Goal: Information Seeking & Learning: Understand process/instructions

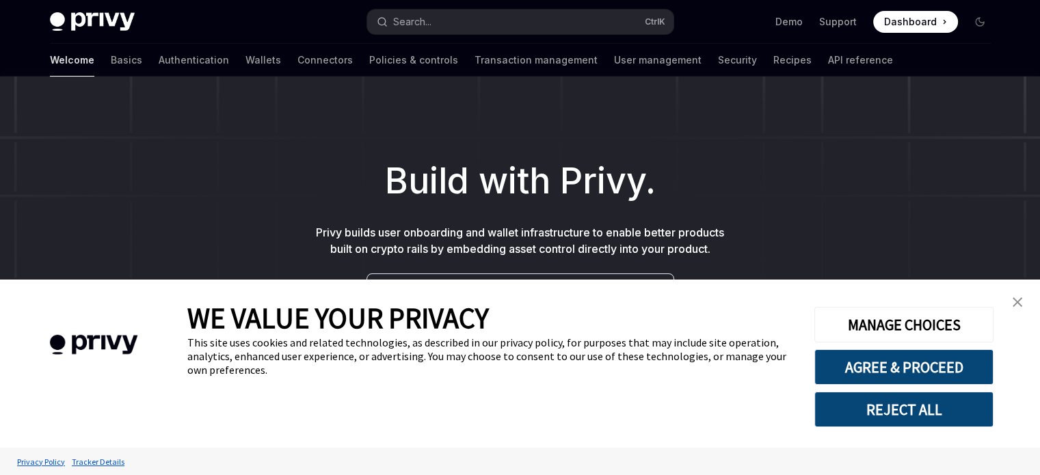
click at [1018, 299] on img "close banner" at bounding box center [1017, 302] width 10 height 10
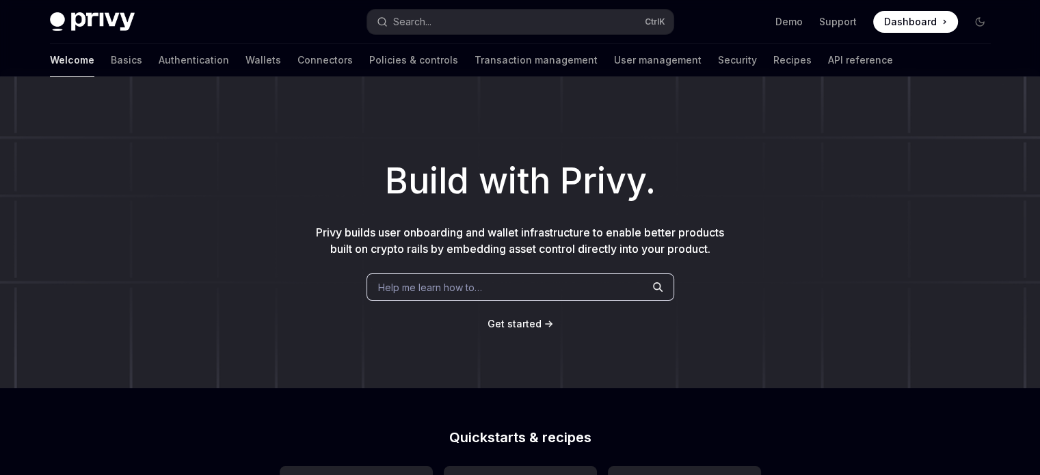
click at [172, 54] on div "Welcome Basics Authentication Wallets Connectors Policies & controls Transactio…" at bounding box center [471, 60] width 843 height 33
click at [245, 61] on link "Wallets" at bounding box center [263, 60] width 36 height 33
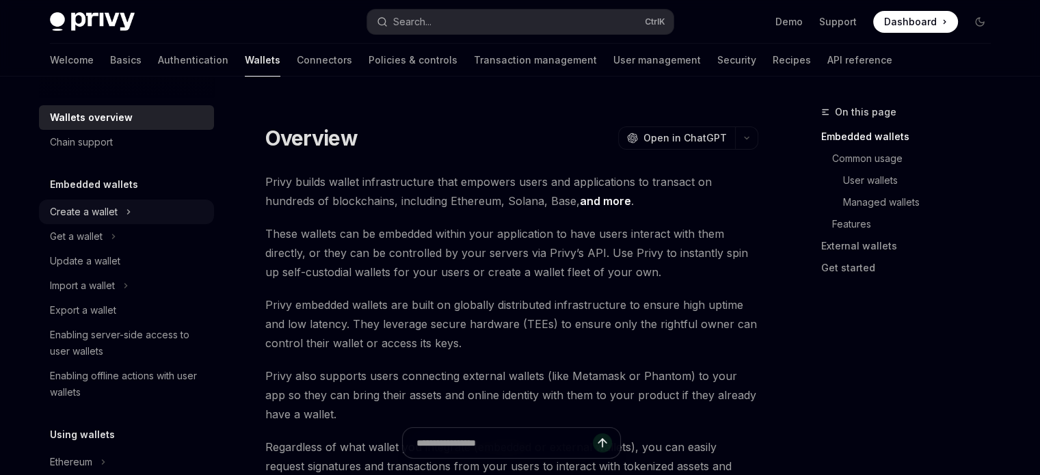
click at [124, 213] on div "Create a wallet" at bounding box center [126, 212] width 175 height 25
type textarea "*"
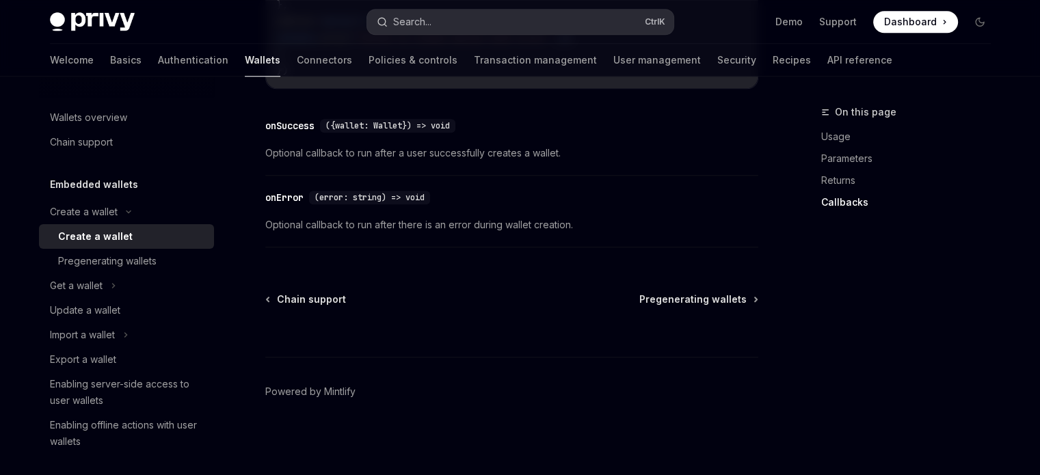
click at [390, 27] on div "Search..." at bounding box center [404, 22] width 55 height 16
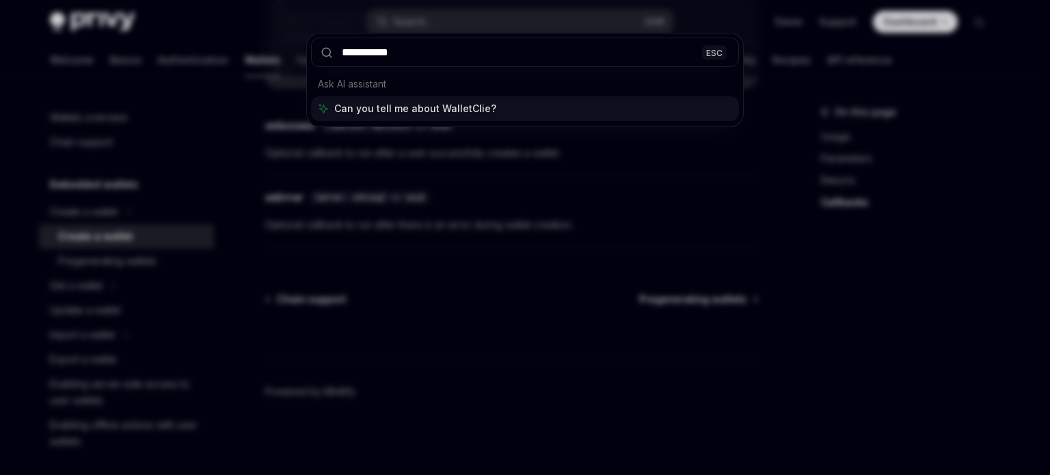
type input "**********"
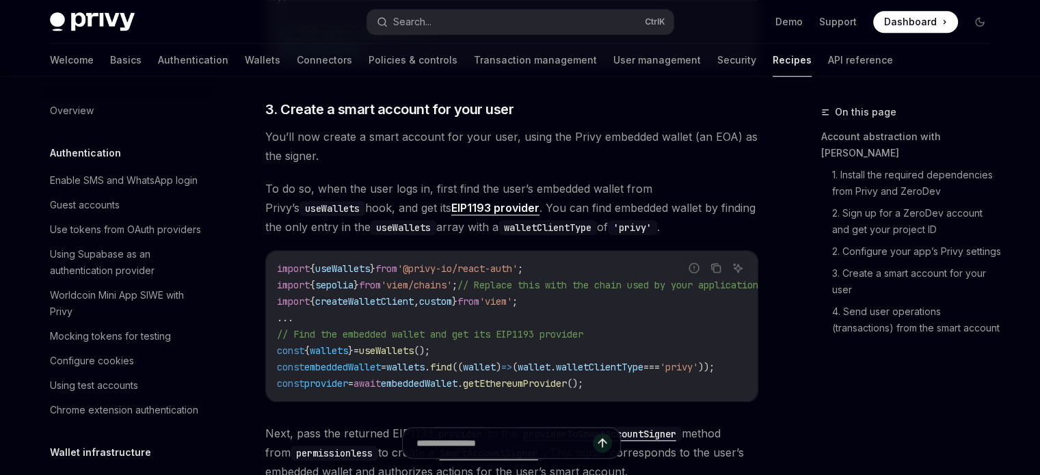
scroll to position [474, 0]
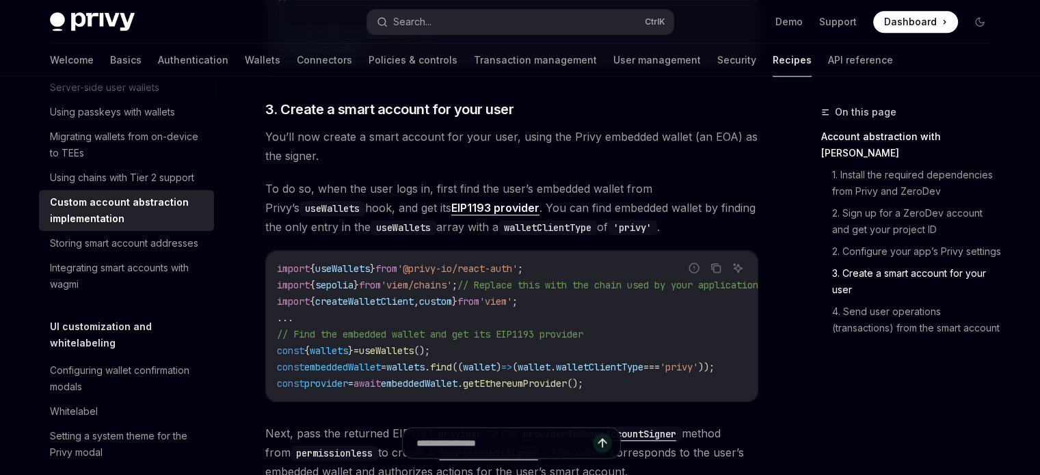
drag, startPoint x: 525, startPoint y: 412, endPoint x: 545, endPoint y: 412, distance: 19.8
drag, startPoint x: 540, startPoint y: 404, endPoint x: 578, endPoint y: 399, distance: 38.6
click at [578, 399] on div "import { useWallets } from '@privy-io/react-auth' ; import { sepolia } from 'vi…" at bounding box center [511, 326] width 491 height 150
click at [606, 401] on div "import { useWallets } from '@privy-io/react-auth' ; import { sepolia } from 'vi…" at bounding box center [511, 326] width 491 height 150
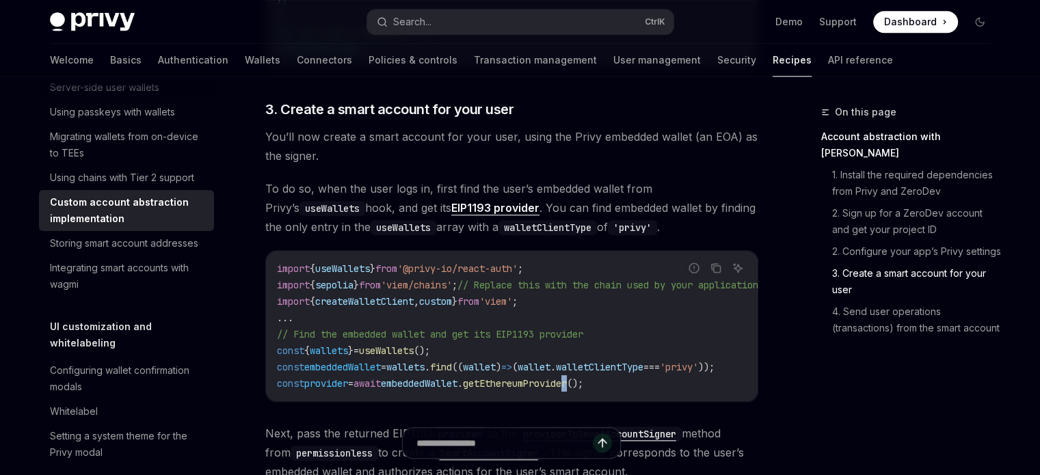
drag, startPoint x: 612, startPoint y: 404, endPoint x: 621, endPoint y: 404, distance: 8.9
click at [621, 401] on div "import { useWallets } from '@privy-io/react-auth' ; import { sepolia } from 'vi…" at bounding box center [511, 326] width 491 height 150
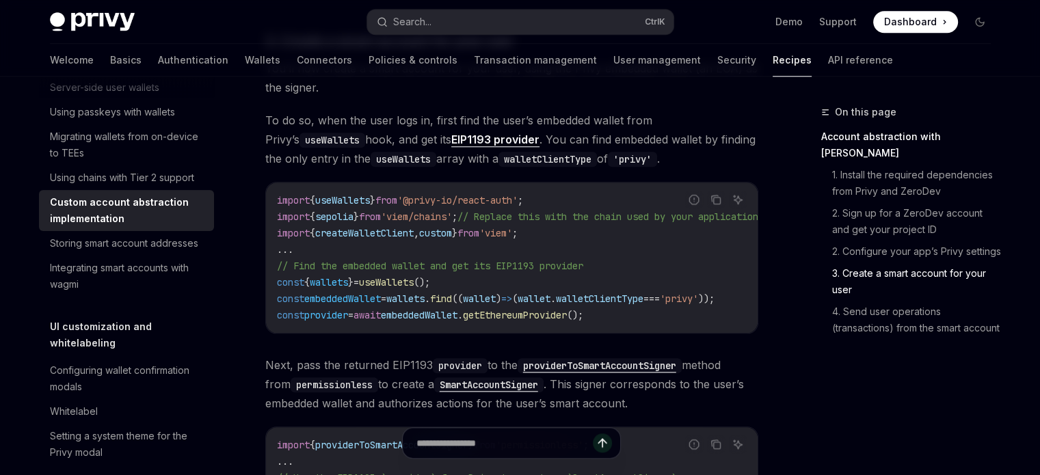
click at [515, 323] on code "import { useWallets } from '@privy-io/react-auth' ; import { sepolia } from 'vi…" at bounding box center [534, 257] width 514 height 131
drag, startPoint x: 528, startPoint y: 336, endPoint x: 558, endPoint y: 338, distance: 30.2
click at [558, 333] on div "import { useWallets } from '@privy-io/react-auth' ; import { sepolia } from 'vi…" at bounding box center [511, 257] width 491 height 150
click at [524, 327] on div "import { useWallets } from '@privy-io/react-auth' ; import { sepolia } from 'vi…" at bounding box center [511, 257] width 491 height 150
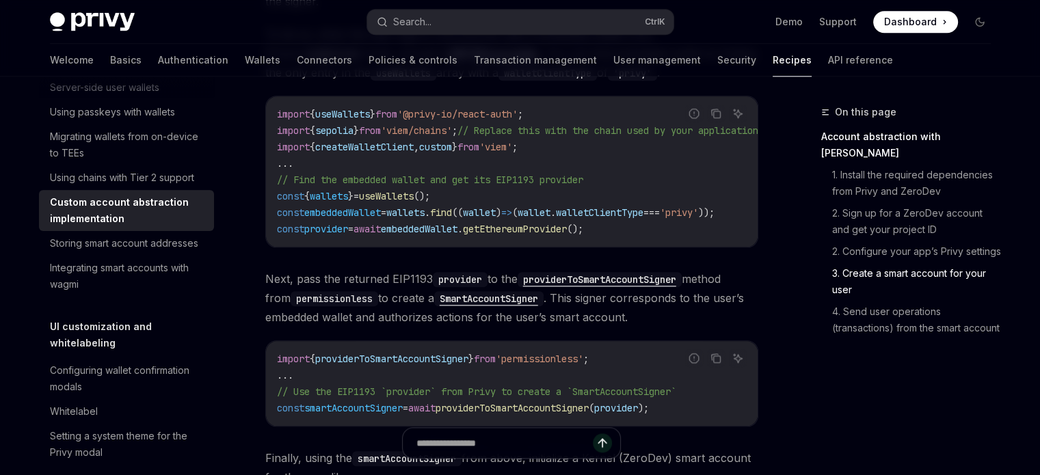
scroll to position [1227, 0]
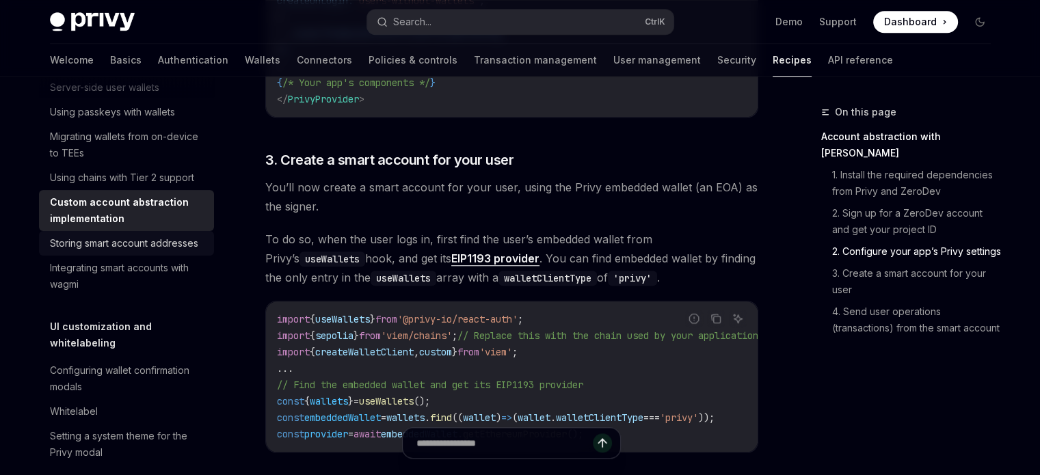
click at [72, 252] on div "Storing smart account addresses" at bounding box center [124, 243] width 148 height 16
type textarea "*"
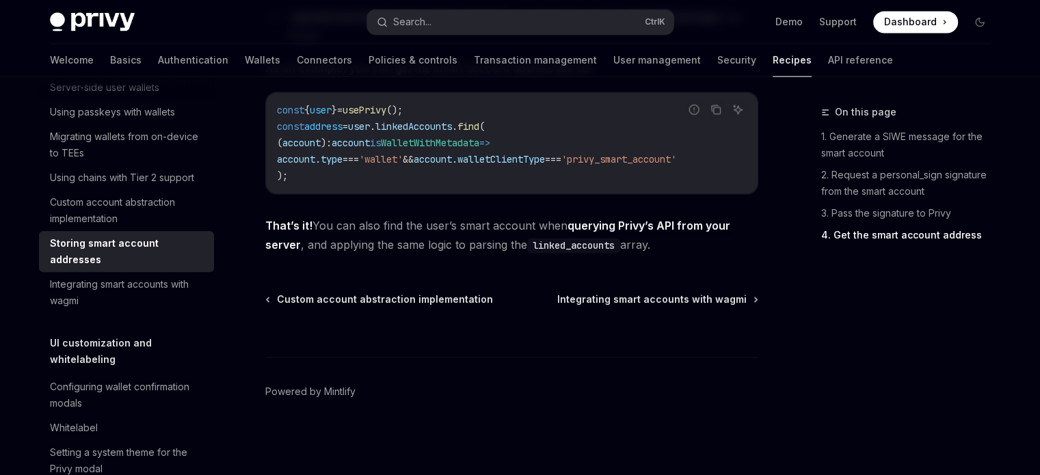
scroll to position [2217, 0]
click at [120, 227] on div "Custom account abstraction implementation" at bounding box center [128, 210] width 156 height 33
click at [81, 227] on div "Custom account abstraction implementation" at bounding box center [128, 210] width 156 height 33
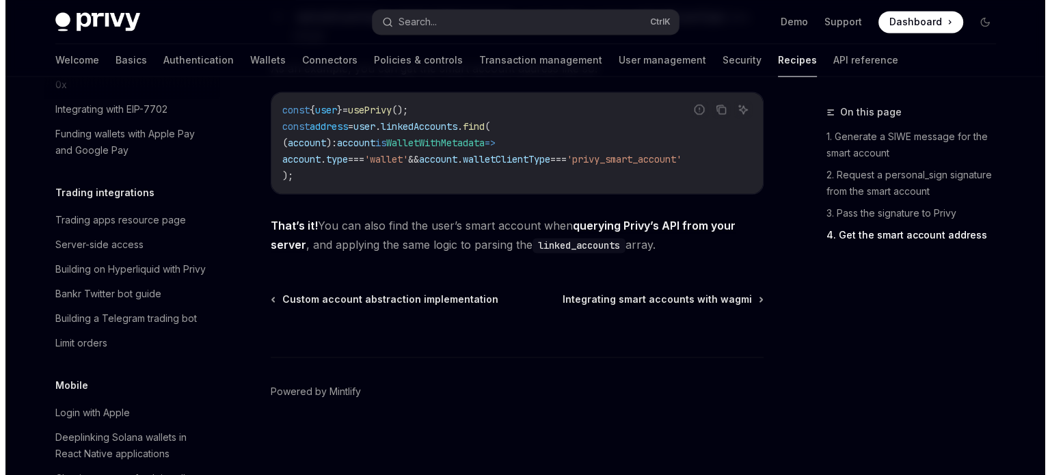
scroll to position [1431, 0]
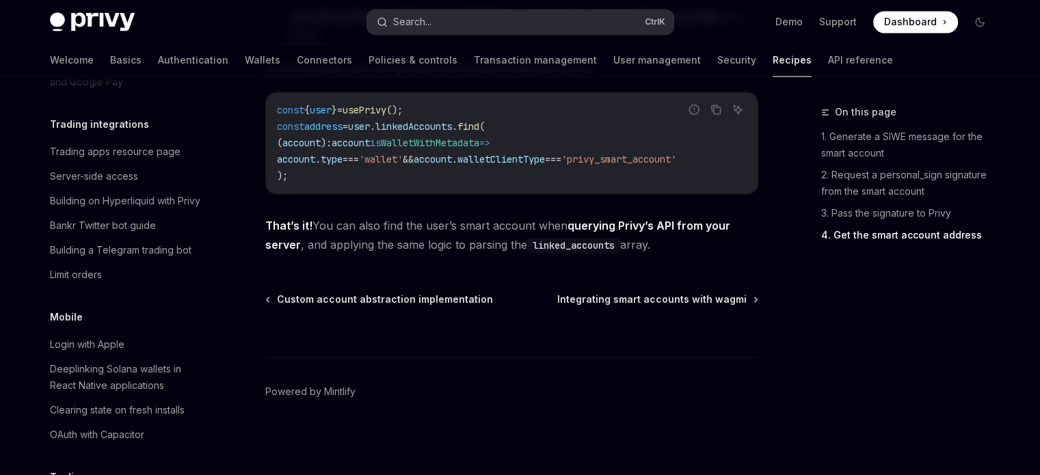
click at [401, 21] on div "Search..." at bounding box center [412, 22] width 38 height 16
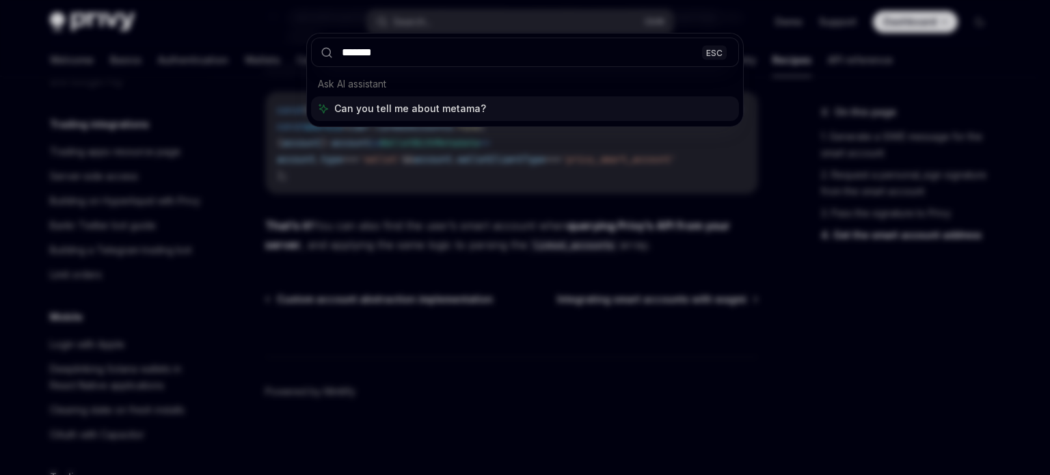
type input "********"
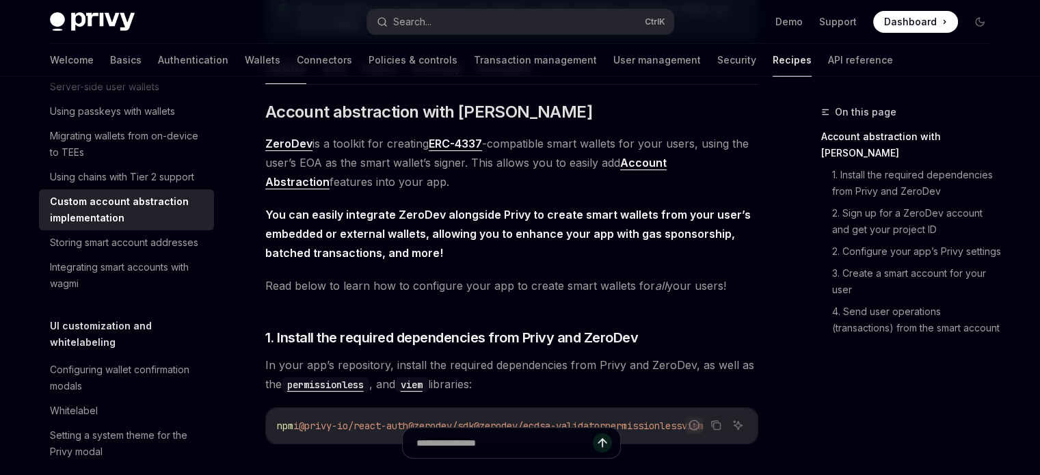
scroll to position [68, 0]
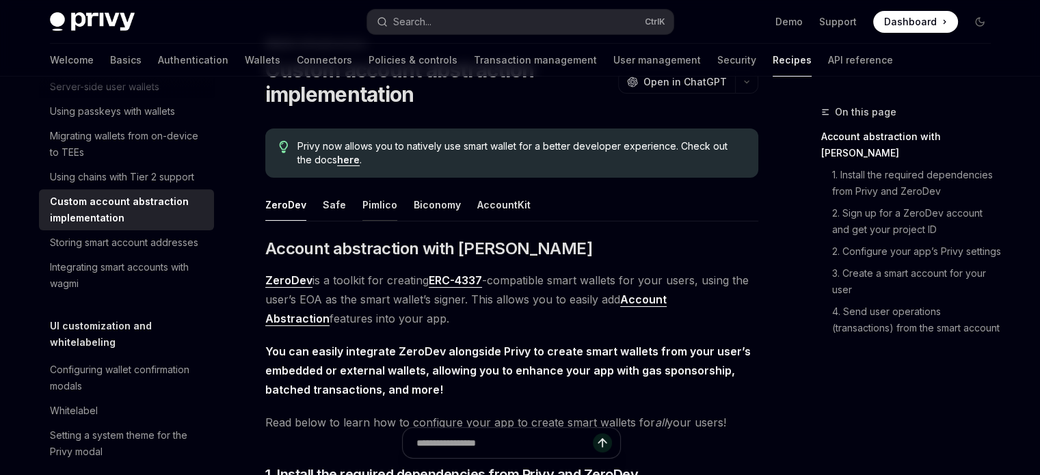
click at [380, 200] on button "Pimlico" at bounding box center [379, 205] width 35 height 32
type textarea "*"
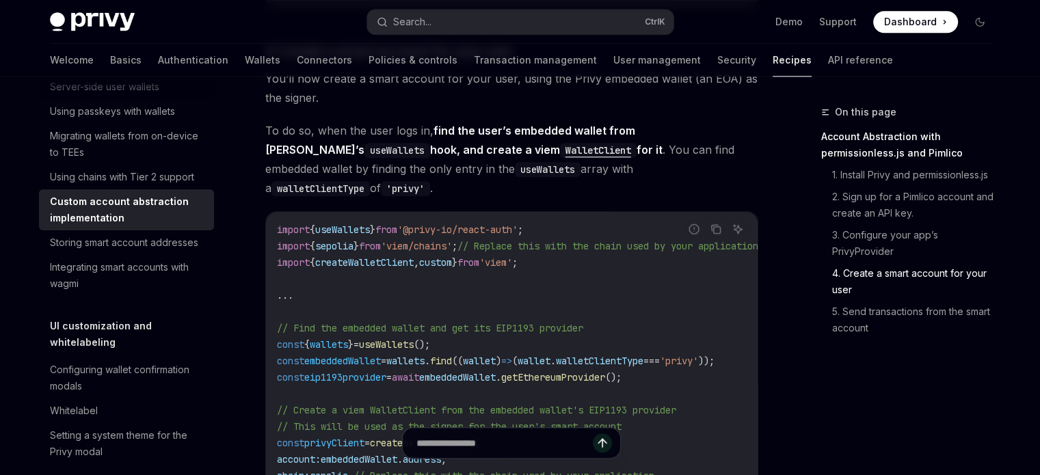
scroll to position [1648, 0]
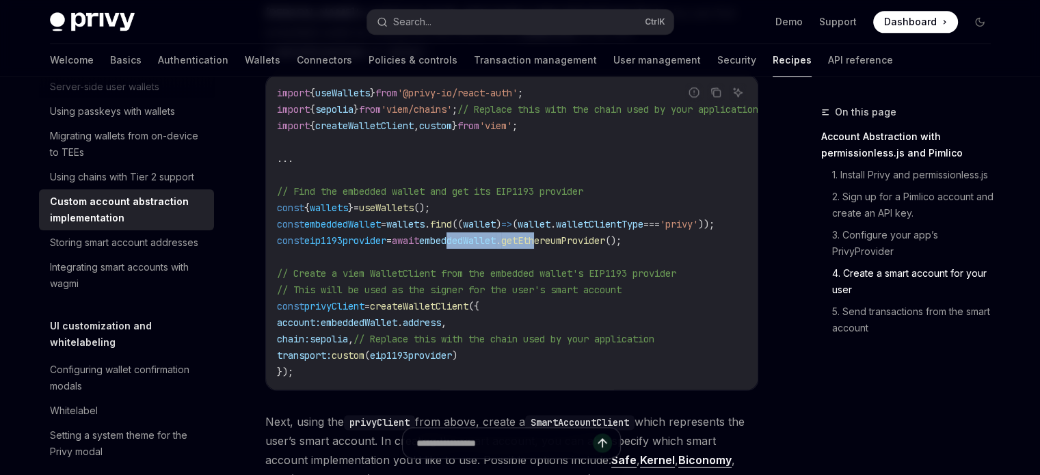
drag, startPoint x: 487, startPoint y: 208, endPoint x: 582, endPoint y: 196, distance: 95.7
click at [582, 196] on code "import { useWallets } from '@privy-io/react-auth' ; import { sepolia } from 'vi…" at bounding box center [534, 232] width 514 height 295
click at [560, 284] on span "// This will be used as the signer for the user's smart account" at bounding box center [449, 290] width 344 height 12
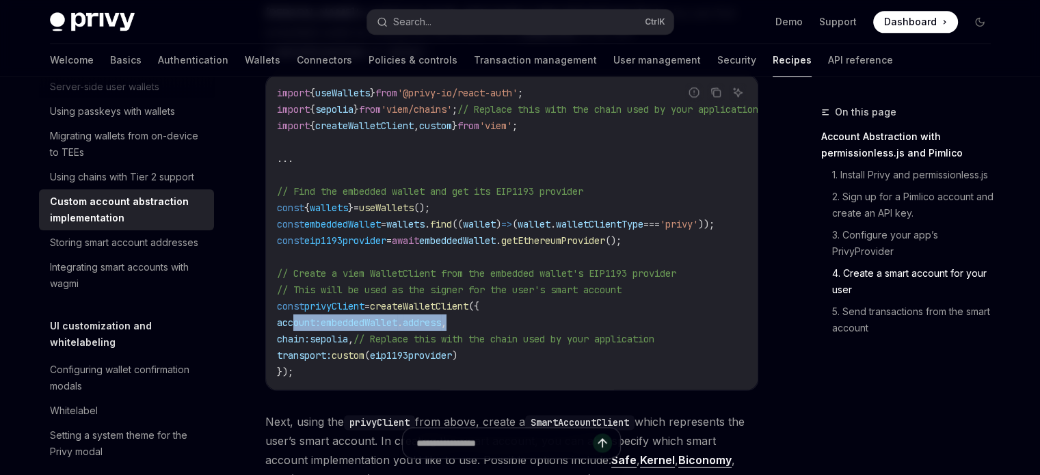
drag, startPoint x: 295, startPoint y: 281, endPoint x: 496, endPoint y: 280, distance: 200.3
click at [496, 280] on code "import { useWallets } from '@privy-io/react-auth' ; import { sepolia } from 'vi…" at bounding box center [534, 232] width 514 height 295
click at [452, 349] on span "eip1193provider" at bounding box center [411, 355] width 82 height 12
drag, startPoint x: 433, startPoint y: 284, endPoint x: 454, endPoint y: 303, distance: 28.0
click at [446, 316] on span "account: embeddedWallet . address ," at bounding box center [361, 322] width 169 height 12
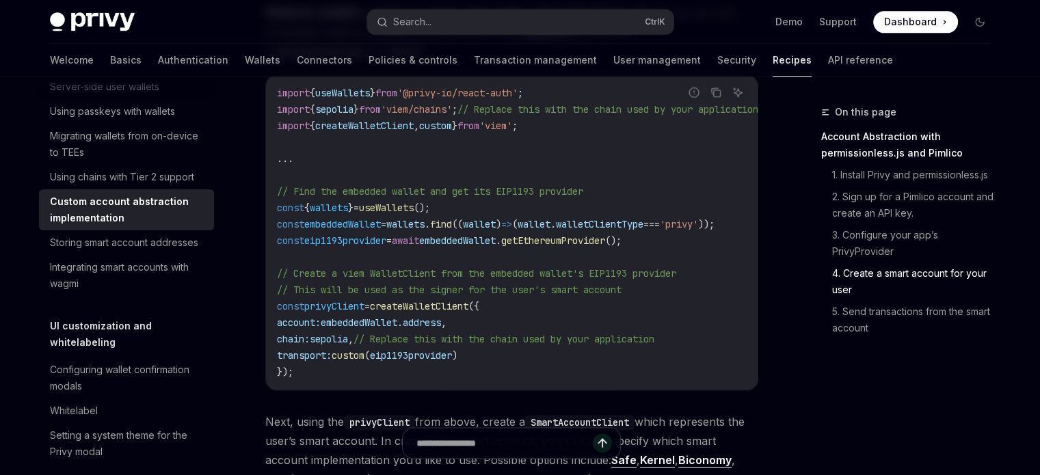
click at [431, 349] on span "eip1193provider" at bounding box center [411, 355] width 82 height 12
drag, startPoint x: 321, startPoint y: 292, endPoint x: 351, endPoint y: 303, distance: 31.4
click at [347, 296] on code "import { useWallets } from '@privy-io/react-auth' ; import { sepolia } from 'vi…" at bounding box center [534, 232] width 514 height 295
click at [346, 329] on code "import { useWallets } from '@privy-io/react-auth' ; import { sepolia } from 'vi…" at bounding box center [534, 232] width 514 height 295
click at [137, 226] on div "Custom account abstraction implementation" at bounding box center [128, 209] width 156 height 33
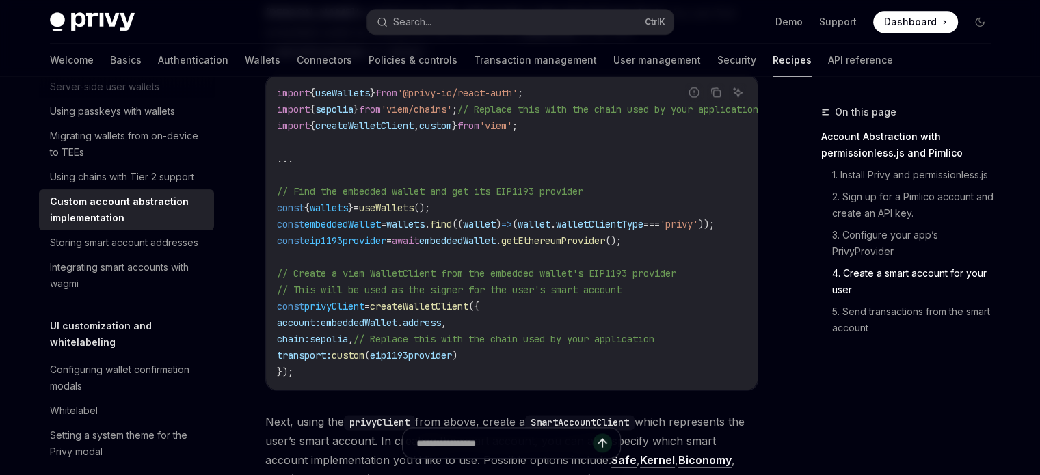
scroll to position [1580, 0]
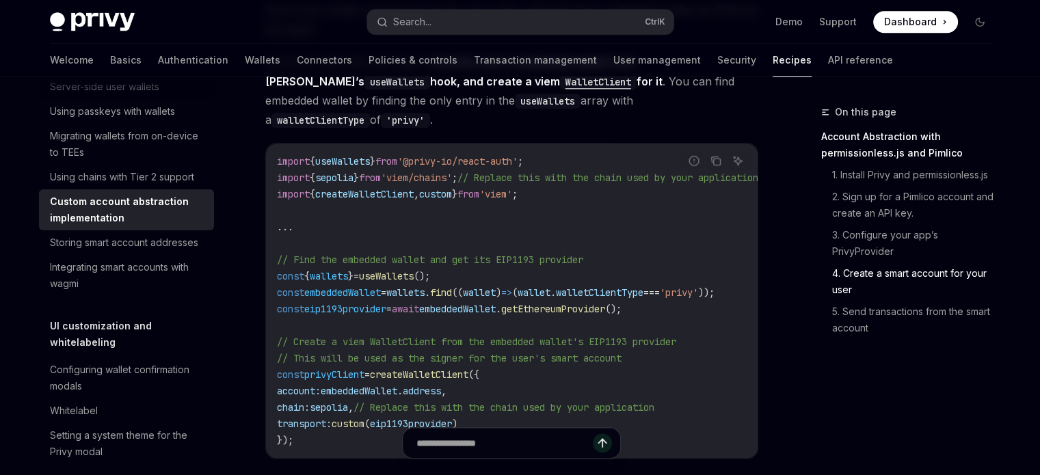
click at [374, 228] on code "import { useWallets } from '@privy-io/react-auth' ; import { sepolia } from 'vi…" at bounding box center [534, 300] width 514 height 295
click at [390, 270] on span "useWallets" at bounding box center [386, 276] width 55 height 12
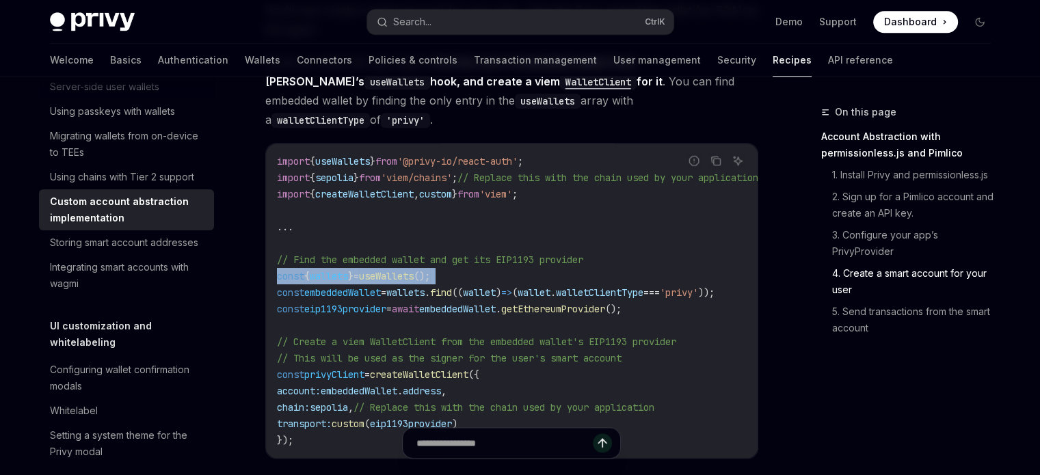
click at [390, 270] on span "useWallets" at bounding box center [386, 276] width 55 height 12
copy code "const { wallets } = useWallets ();"
click at [323, 291] on code "import { useWallets } from '@privy-io/react-auth' ; import { sepolia } from 'vi…" at bounding box center [534, 300] width 514 height 295
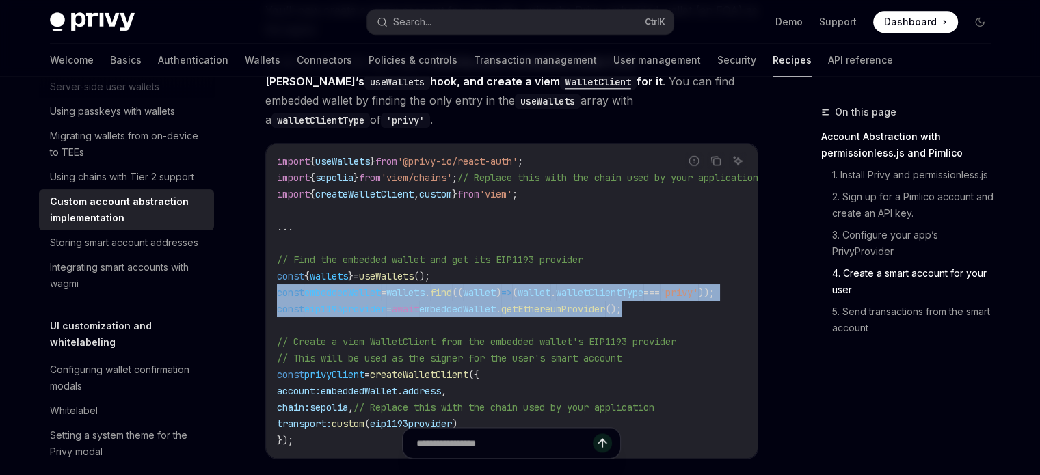
drag, startPoint x: 276, startPoint y: 251, endPoint x: 682, endPoint y: 279, distance: 406.9
click at [692, 273] on code "import { useWallets } from '@privy-io/react-auth' ; import { sepolia } from 'vi…" at bounding box center [534, 300] width 514 height 295
copy code "const embeddedWallet = wallets . find (( wallet ) => ( wallet . walletClientTyp…"
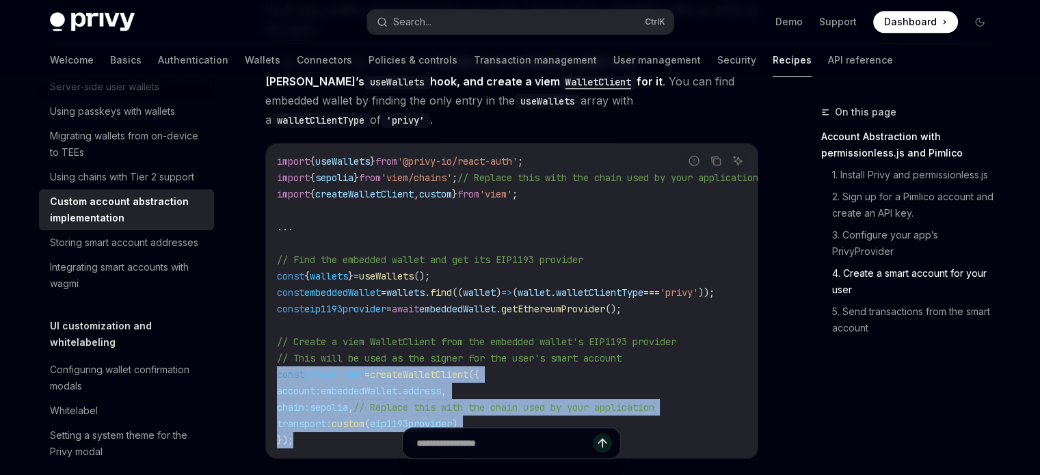
drag, startPoint x: 284, startPoint y: 334, endPoint x: 345, endPoint y: 394, distance: 85.5
click at [345, 394] on code "import { useWallets } from '@privy-io/react-auth' ; import { sepolia } from 'vi…" at bounding box center [534, 300] width 514 height 295
copy code "const privyClient = createWalletClient ({ account: embeddedWallet . address , c…"
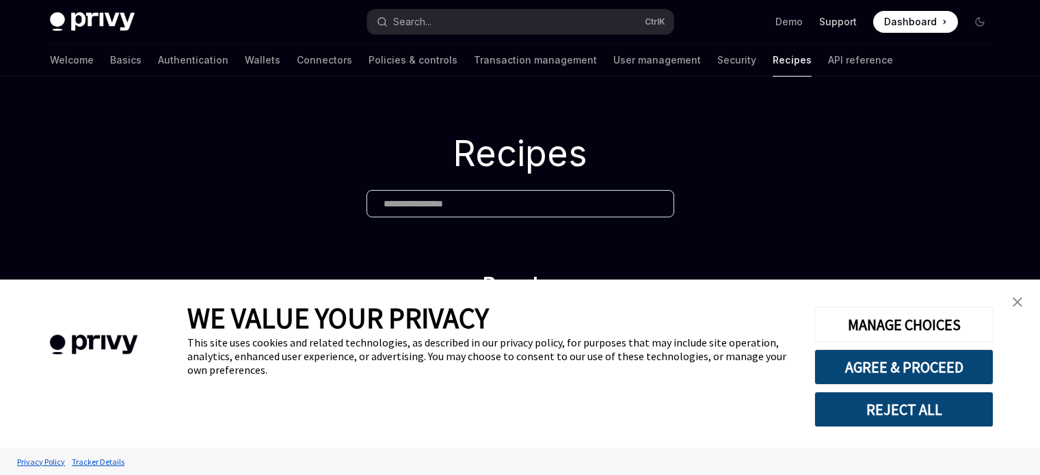
type textarea "*"
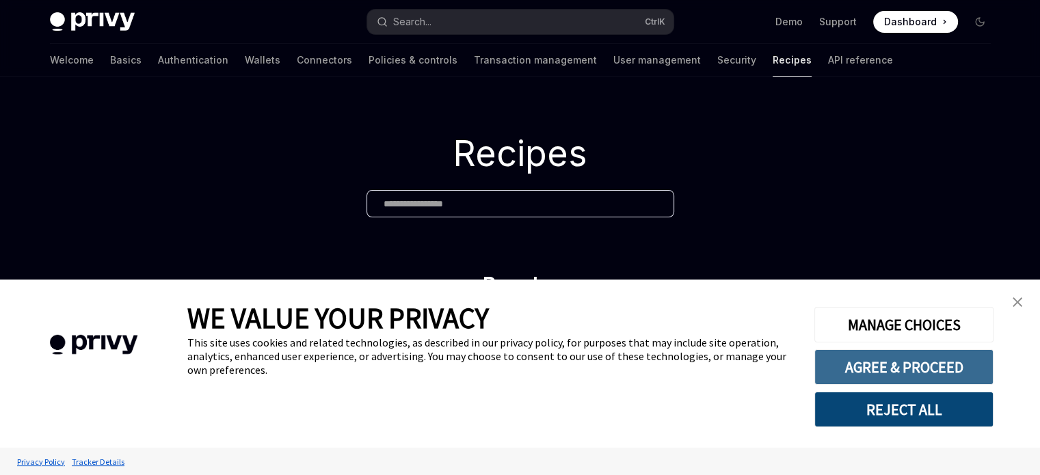
click at [873, 366] on button "AGREE & PROCEED" at bounding box center [903, 367] width 179 height 36
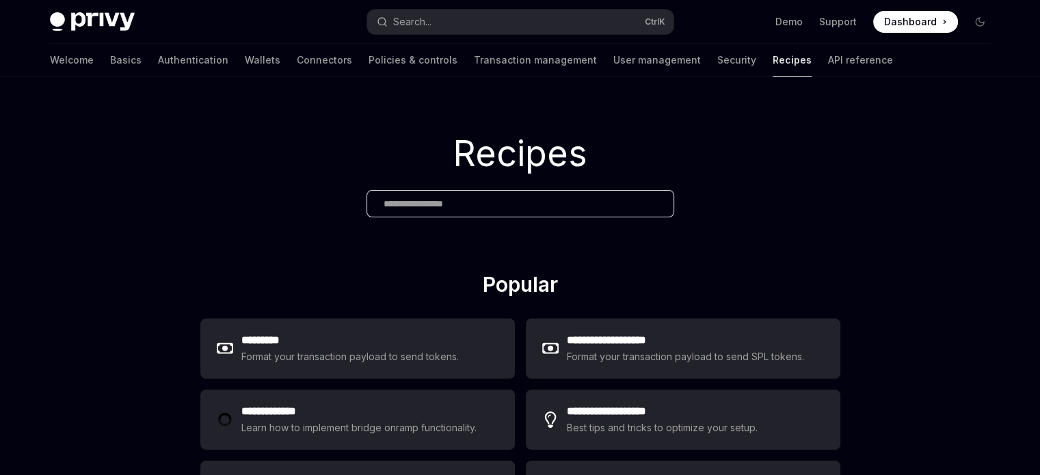
click at [414, 187] on div "Recipes" at bounding box center [520, 174] width 1040 height 195
click at [429, 208] on input "text" at bounding box center [519, 204] width 273 height 14
paste input "**********"
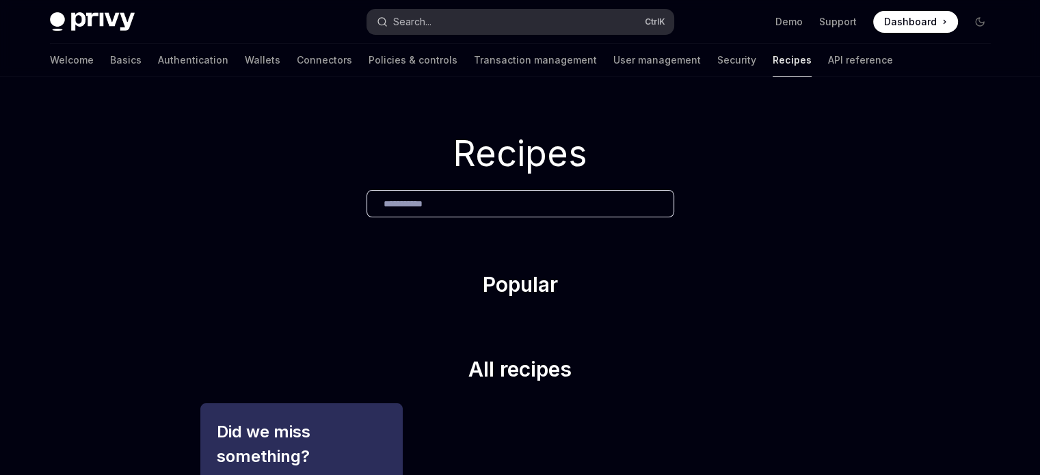
type input "**********"
click at [502, 14] on button "Search... Ctrl K" at bounding box center [520, 22] width 306 height 25
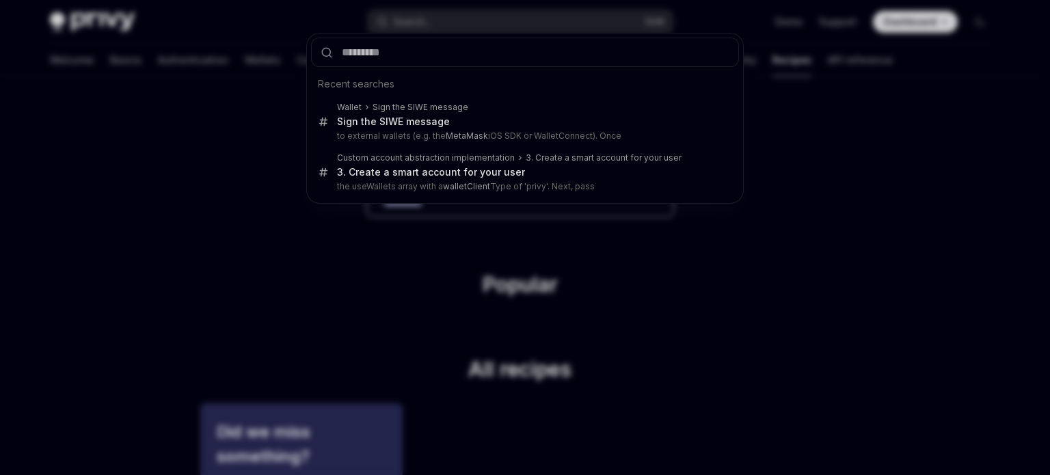
type input "**********"
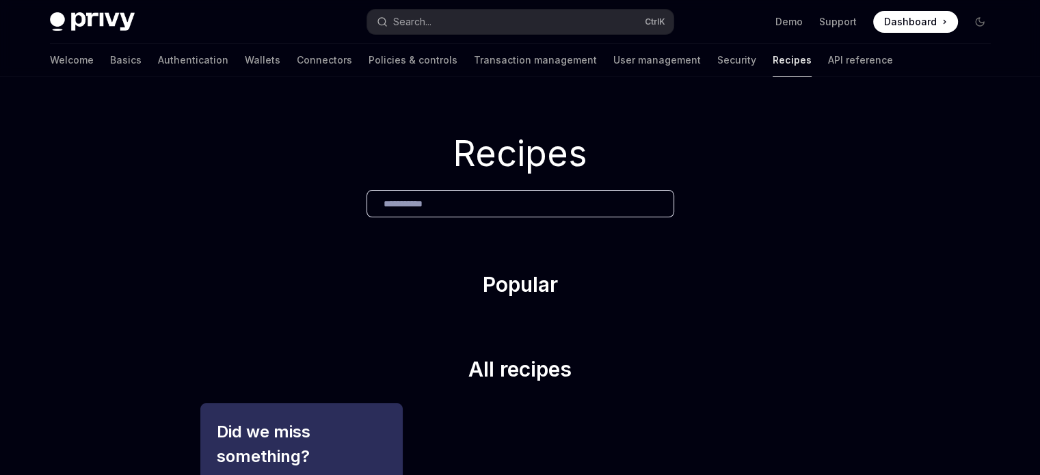
type textarea "*"
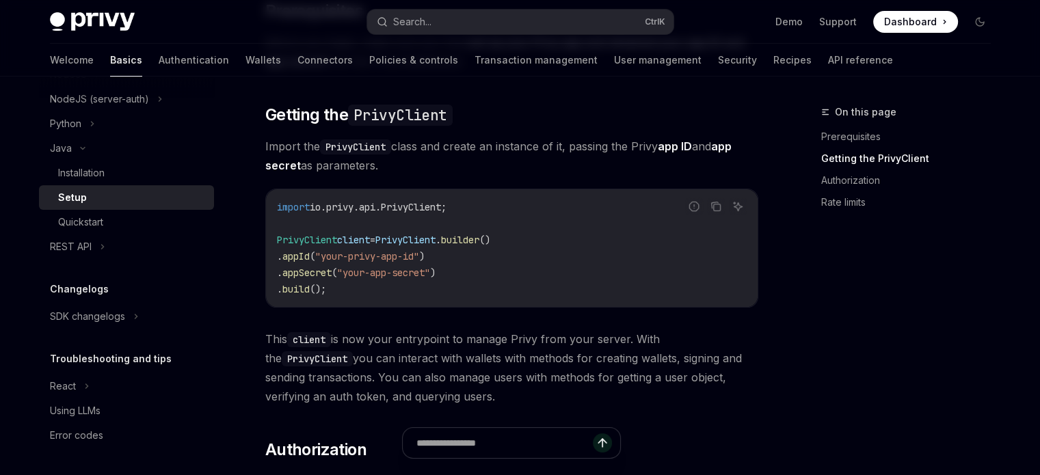
scroll to position [377, 0]
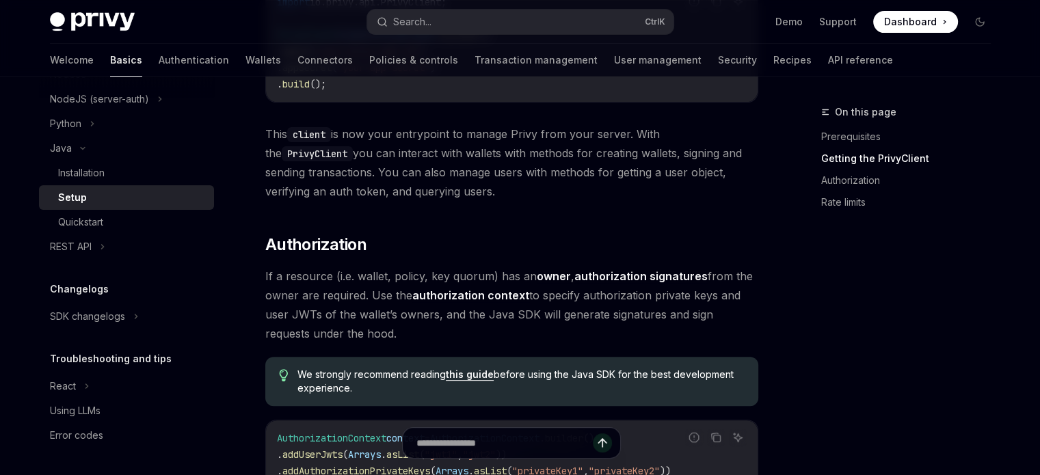
click at [406, 8] on div "Privy Docs home page Search... Ctrl K Demo Support Dashboard Dashboard Search..." at bounding box center [520, 22] width 940 height 44
click at [423, 27] on div "Search..." at bounding box center [412, 22] width 38 height 16
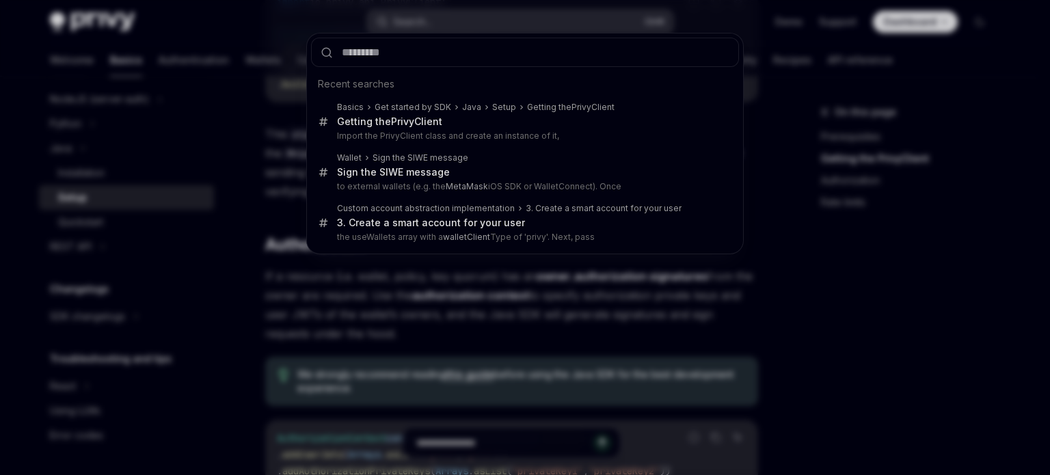
type input "**********"
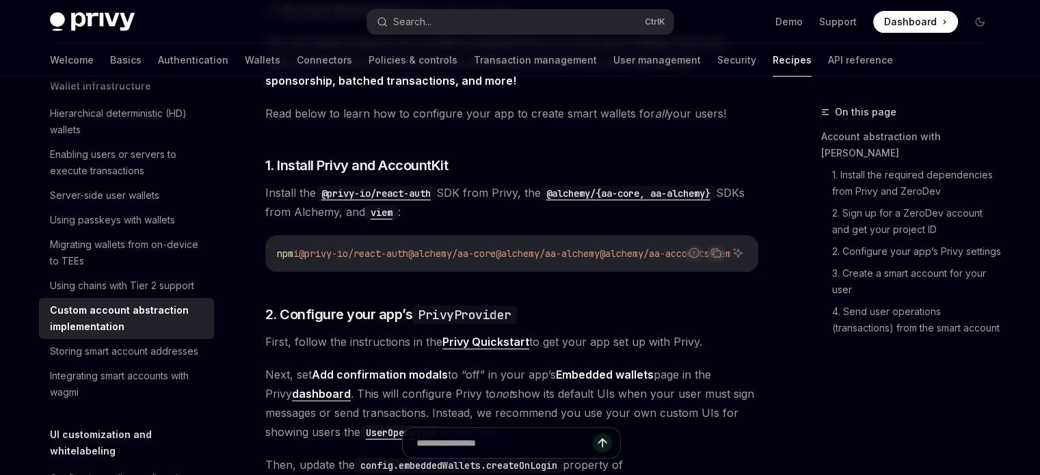
type textarea "*"
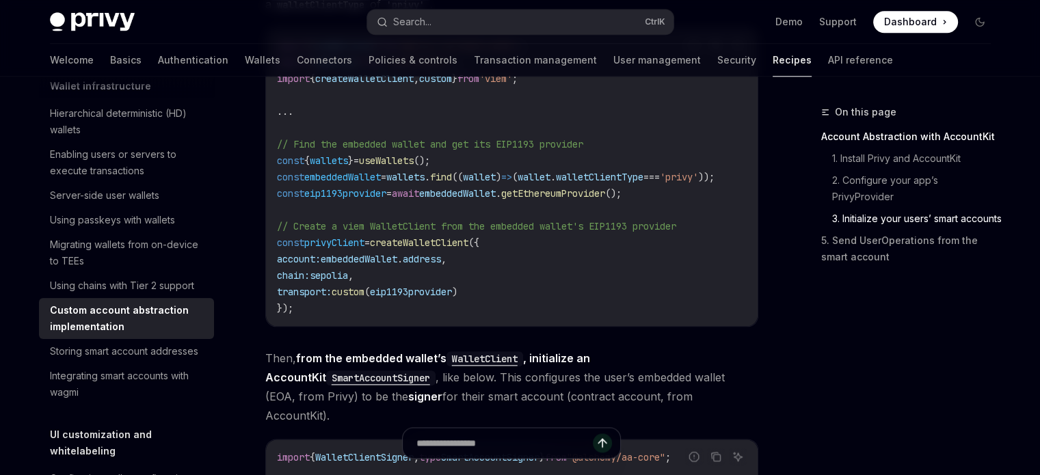
scroll to position [1602, 0]
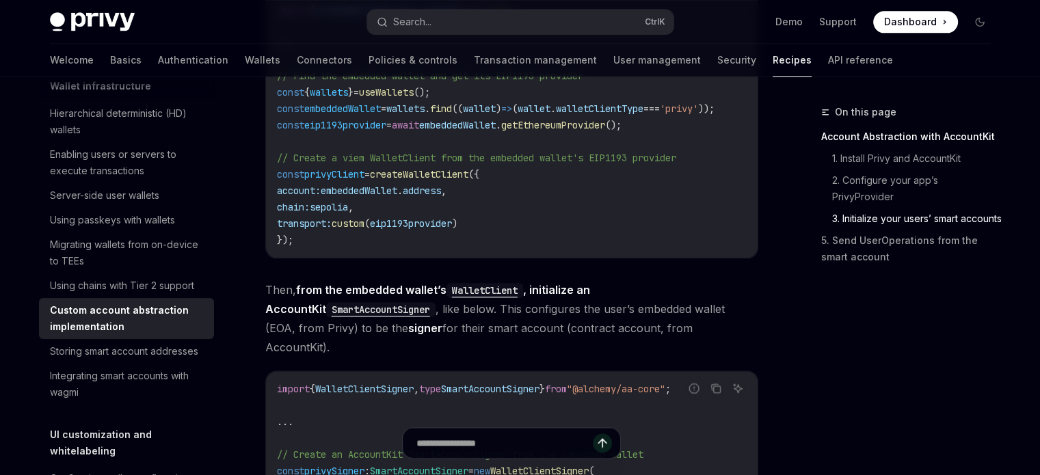
click at [452, 217] on span "eip1193provider" at bounding box center [411, 223] width 82 height 12
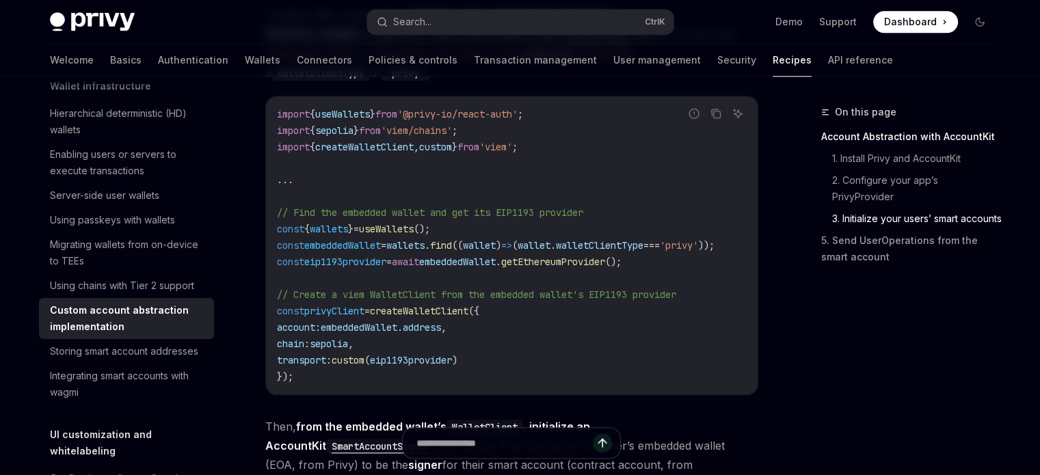
click at [552, 349] on code "import { useWallets } from '@privy-io/react-auth' ; import { sepolia } from 'vi…" at bounding box center [512, 245] width 470 height 279
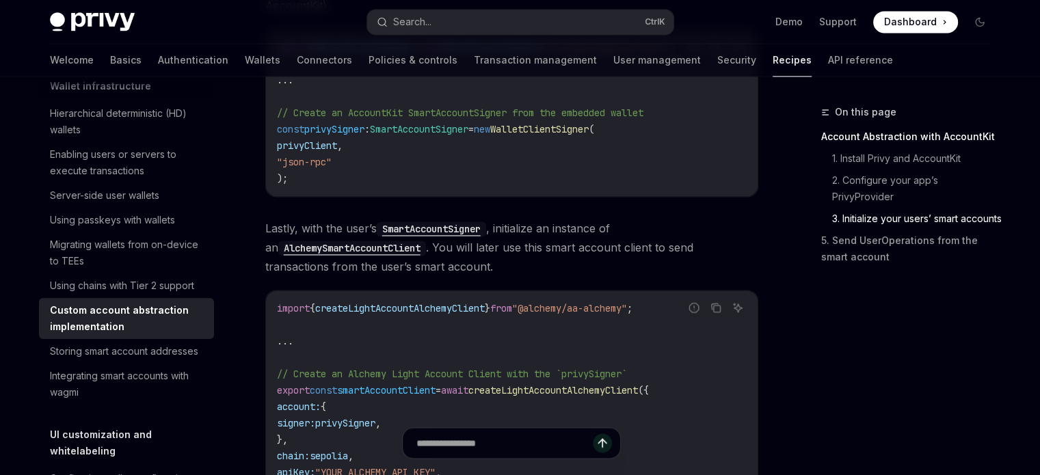
scroll to position [2012, 0]
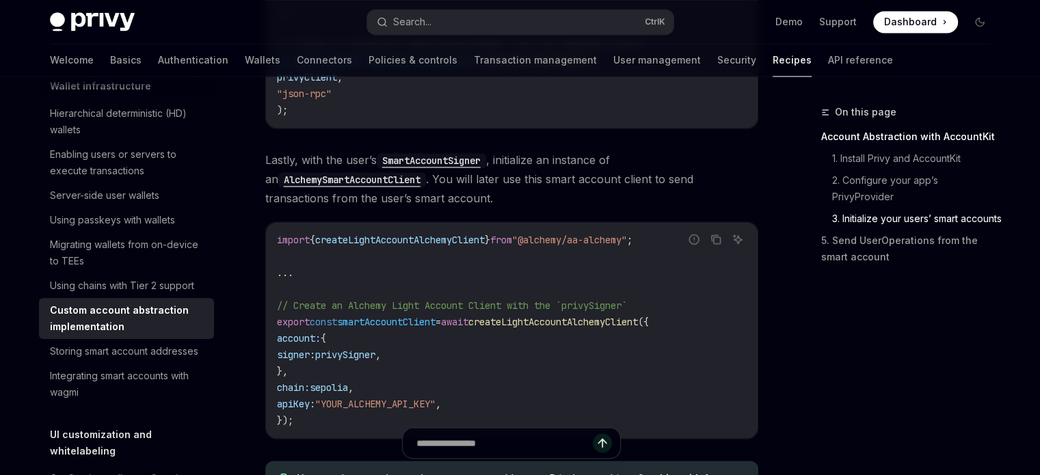
drag, startPoint x: 355, startPoint y: 336, endPoint x: 380, endPoint y: 340, distance: 25.1
click at [375, 349] on span "privySigner" at bounding box center [345, 355] width 60 height 12
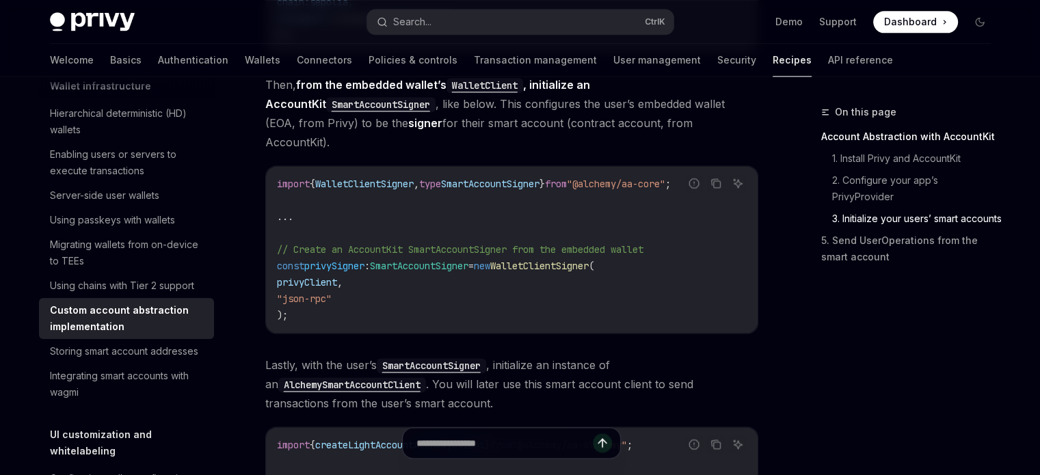
drag, startPoint x: 361, startPoint y: 240, endPoint x: 380, endPoint y: 240, distance: 19.1
click at [380, 260] on span "const privySigner : SmartAccountSigner = new WalletClientSigner (" at bounding box center [435, 266] width 317 height 12
click at [403, 264] on code "import { WalletClientSigner , type SmartAccountSigner } from "@alchemy/aa-core"…" at bounding box center [512, 250] width 470 height 148
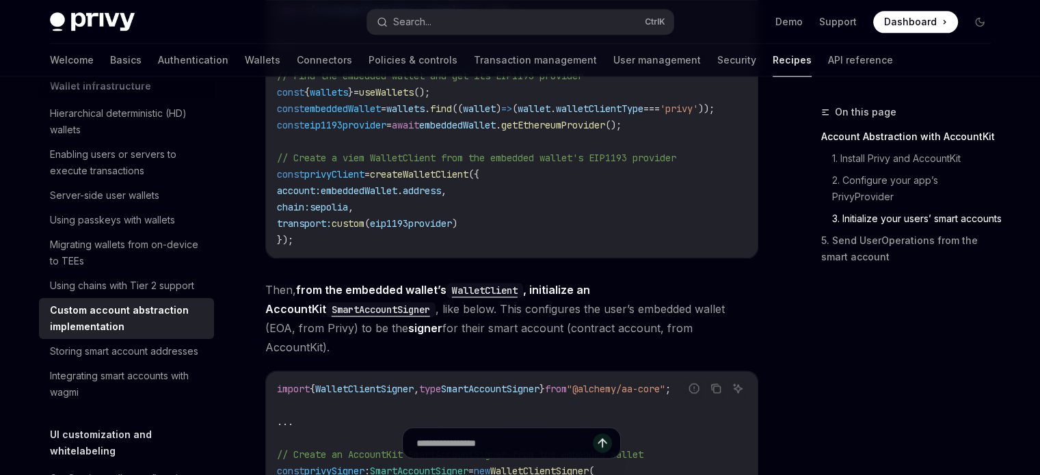
scroll to position [1739, 0]
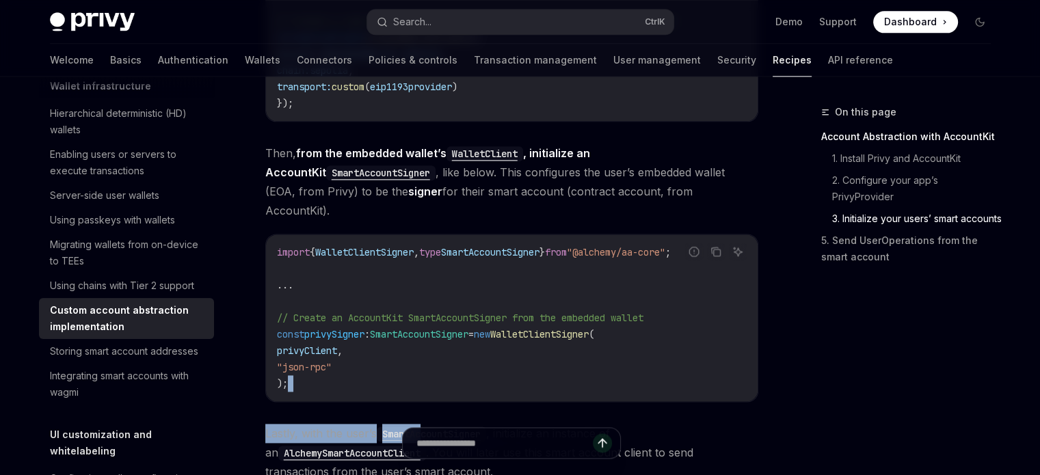
drag, startPoint x: 431, startPoint y: 385, endPoint x: 497, endPoint y: 383, distance: 65.6
click at [496, 383] on div "​ Account Abstraction with AccountKit AccountKit is a toolkit by Alchemy for cr…" at bounding box center [511, 39] width 493 height 2944
click at [519, 328] on code "import { WalletClientSigner , type SmartAccountSigner } from "@alchemy/aa-core"…" at bounding box center [512, 318] width 470 height 148
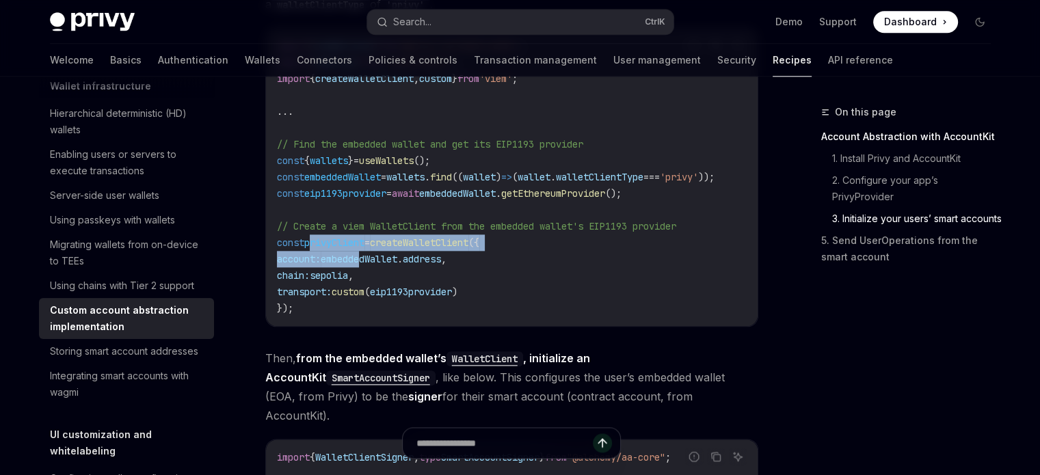
drag, startPoint x: 310, startPoint y: 240, endPoint x: 388, endPoint y: 246, distance: 78.8
click at [388, 246] on code "import { useWallets } from '@privy-io/react-auth' ; import { sepolia } from 'vi…" at bounding box center [512, 177] width 470 height 279
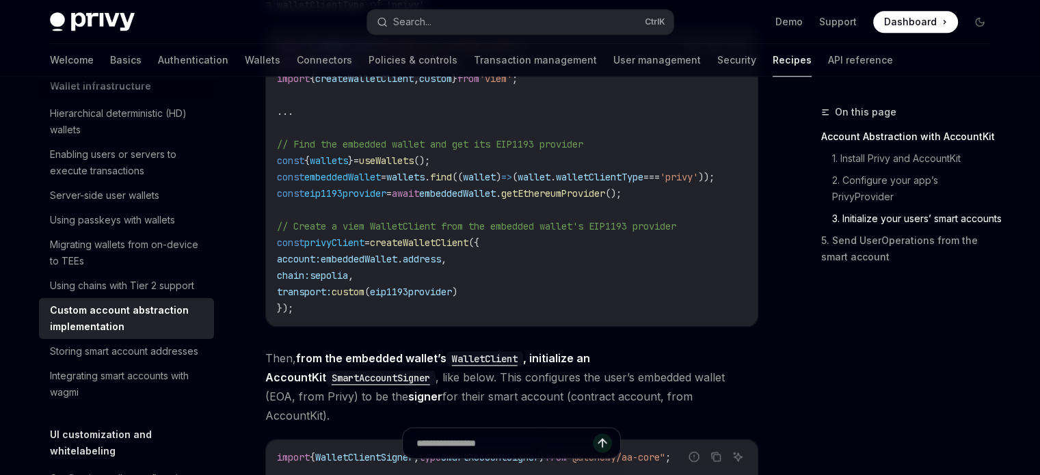
click at [399, 267] on code "import { useWallets } from '@privy-io/react-auth' ; import { sepolia } from 'vi…" at bounding box center [512, 177] width 470 height 279
drag, startPoint x: 375, startPoint y: 249, endPoint x: 401, endPoint y: 251, distance: 26.7
click at [397, 253] on span "embeddedWallet" at bounding box center [359, 259] width 77 height 12
click at [364, 286] on span "custom" at bounding box center [347, 292] width 33 height 12
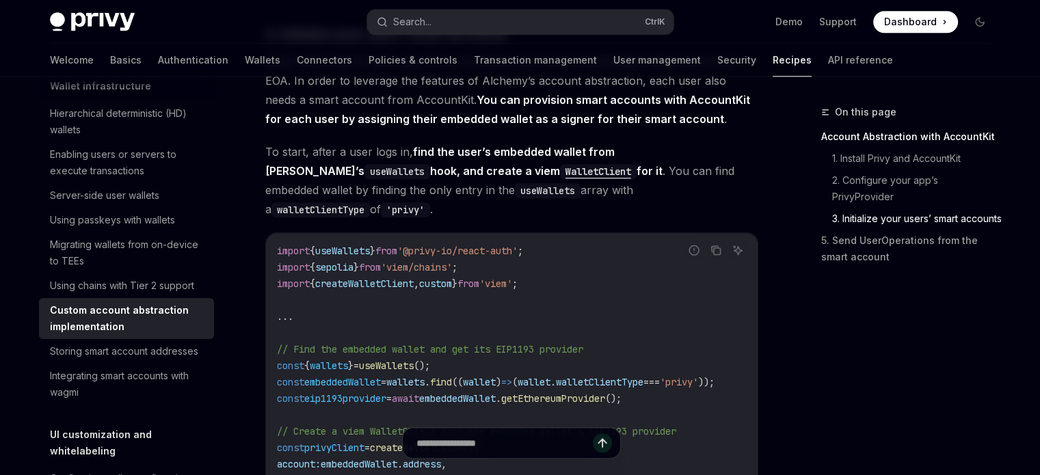
scroll to position [1465, 0]
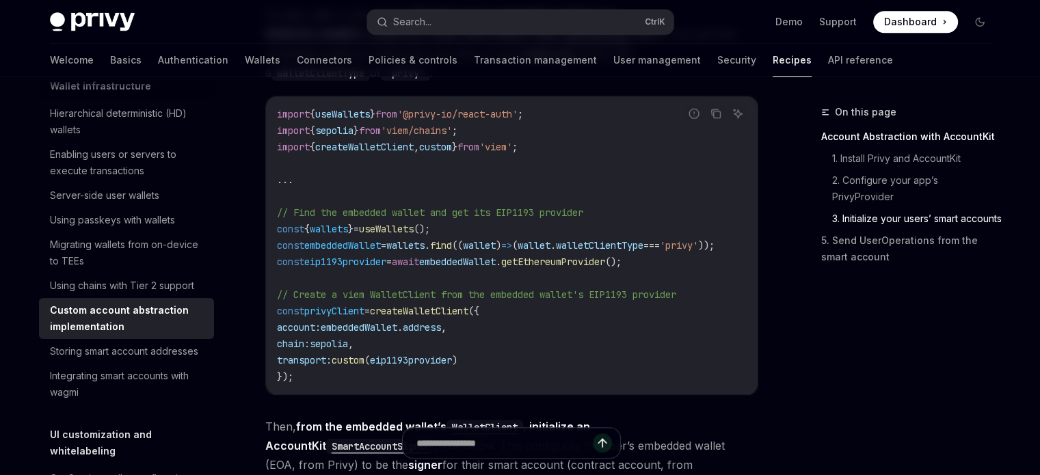
drag, startPoint x: 395, startPoint y: 304, endPoint x: 506, endPoint y: 299, distance: 110.8
click at [479, 305] on span "const privyClient = createWalletClient ({" at bounding box center [378, 311] width 202 height 12
